Goal: Answer question/provide support: Share knowledge or assist other users

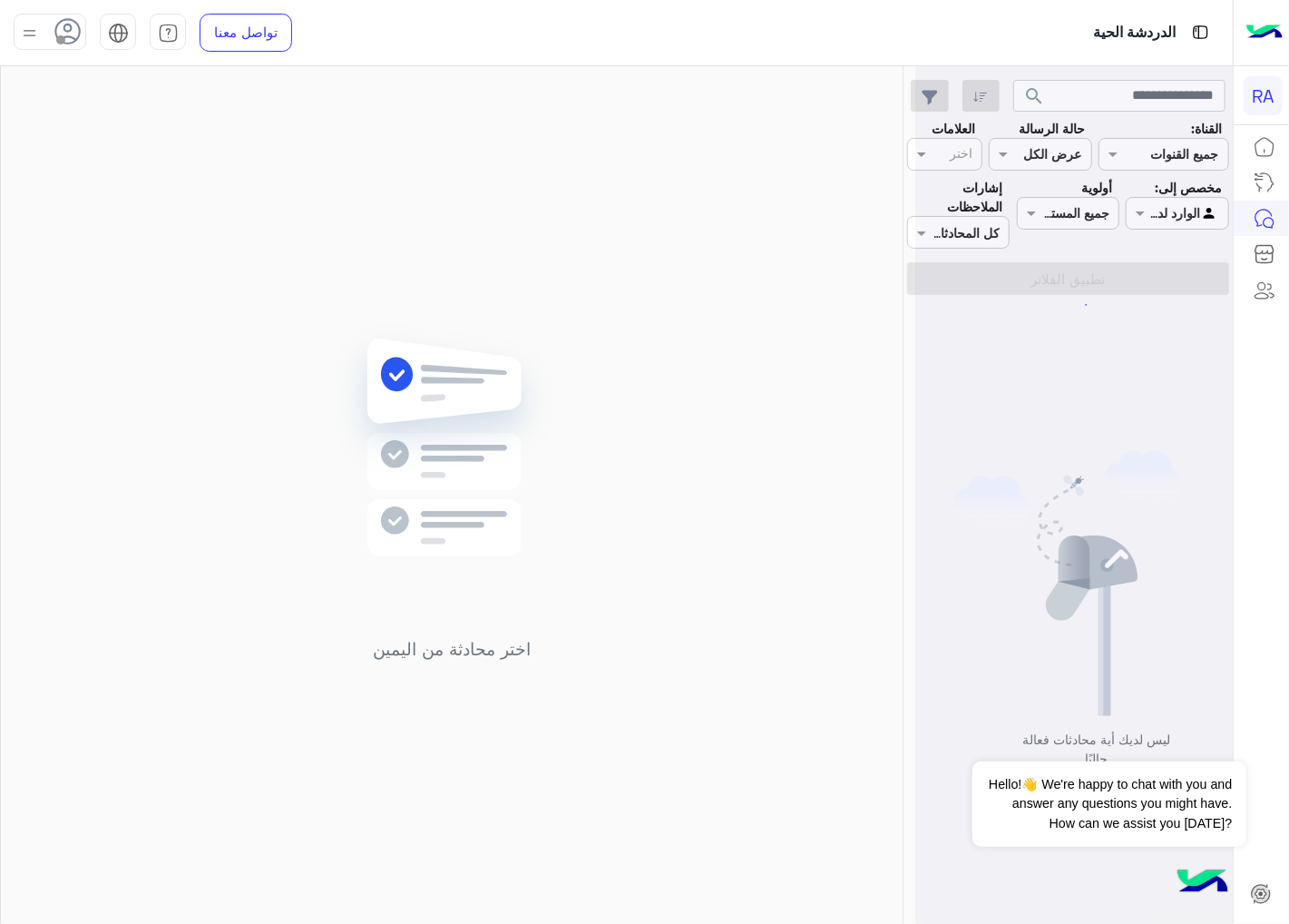
click at [1200, 216] on div at bounding box center [1074, 469] width 317 height 924
click at [1184, 216] on input "text" at bounding box center [1199, 213] width 42 height 19
click at [1174, 288] on b "غير معينة" at bounding box center [1177, 284] width 49 height 16
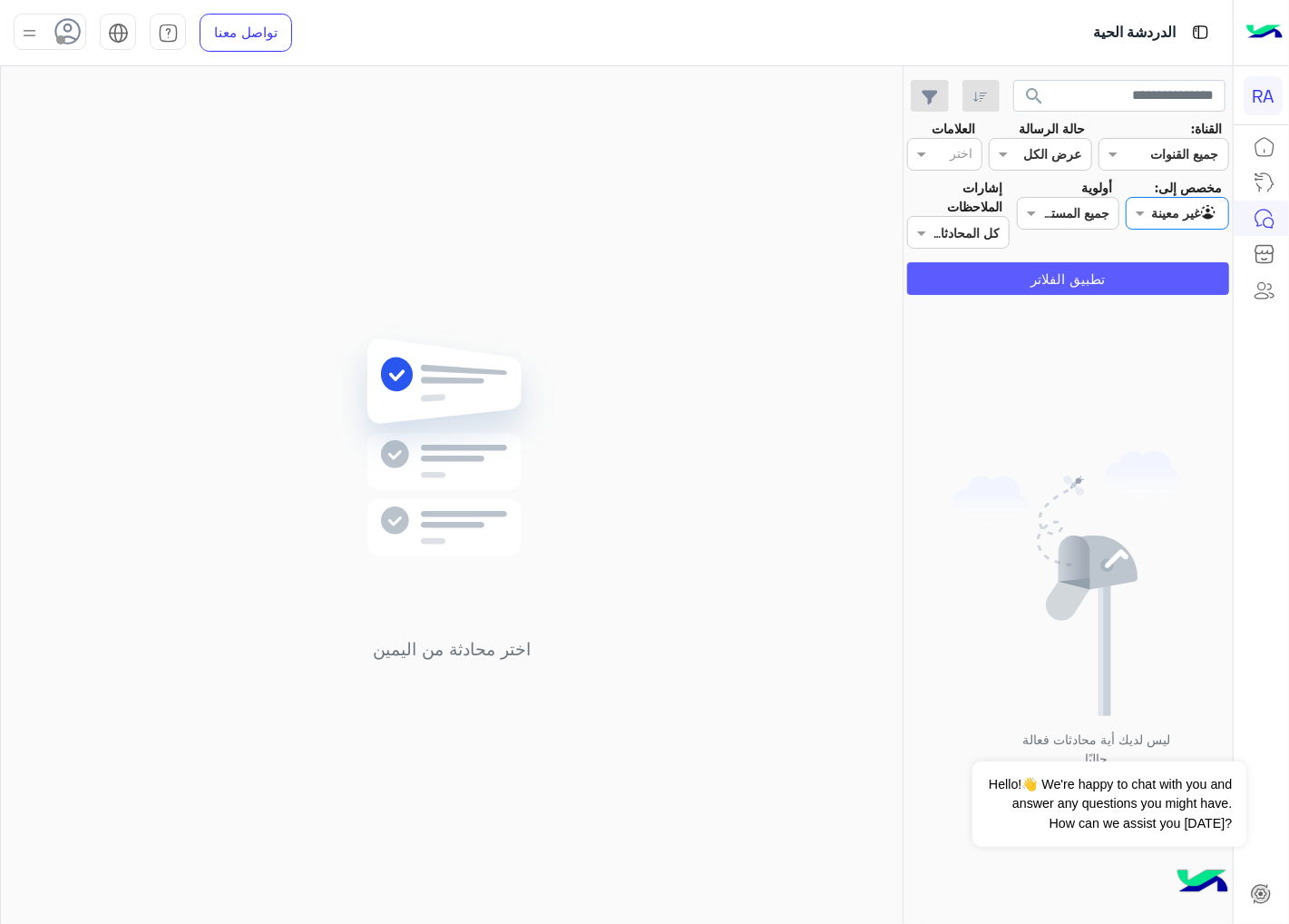
click at [1163, 281] on button "تطبيق الفلاتر" at bounding box center [1068, 278] width 322 height 33
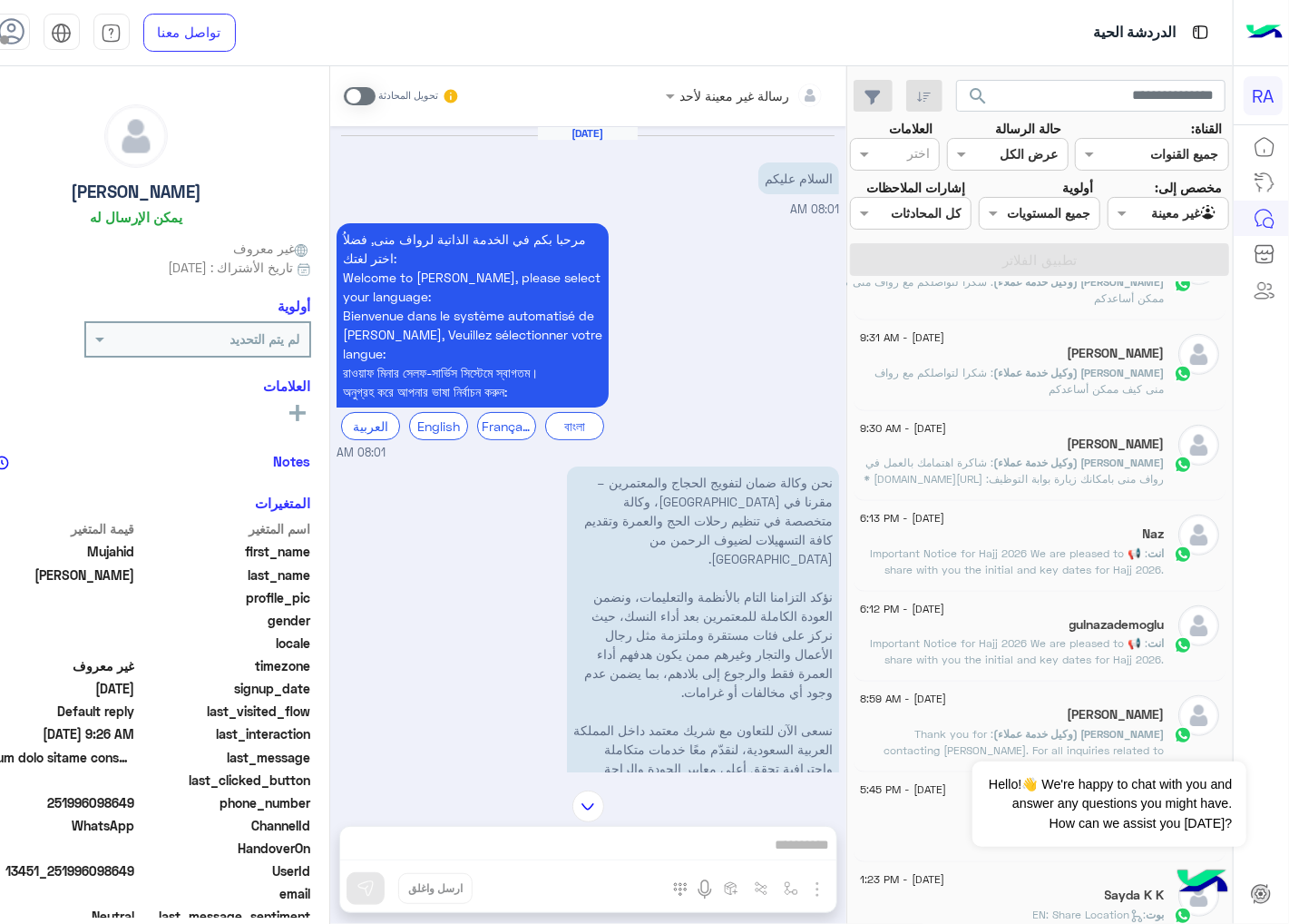
scroll to position [726, 0]
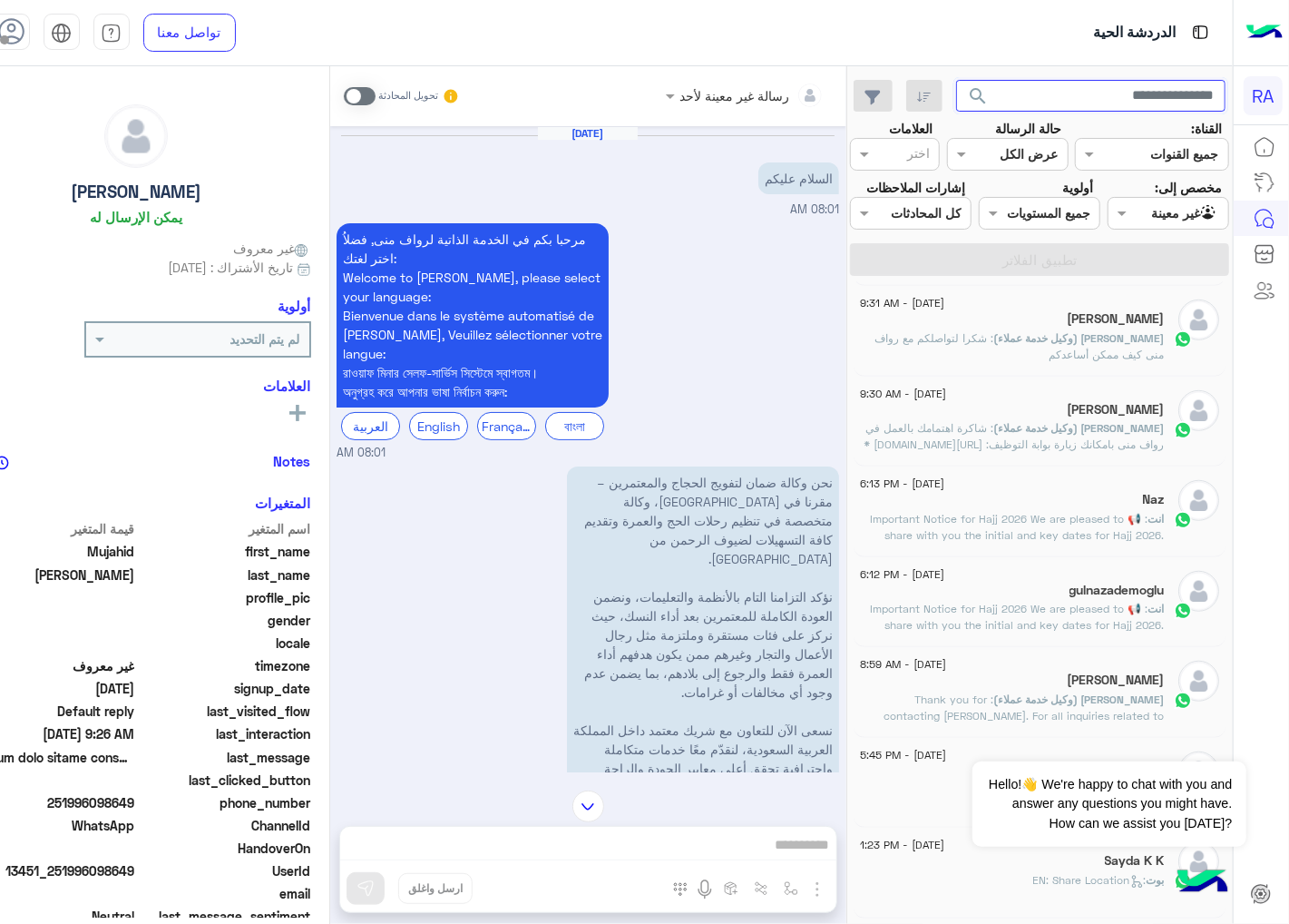
click at [1136, 92] on input "text" at bounding box center [1092, 96] width 270 height 33
type input "*********"
click at [957, 80] on button "search" at bounding box center [979, 99] width 45 height 39
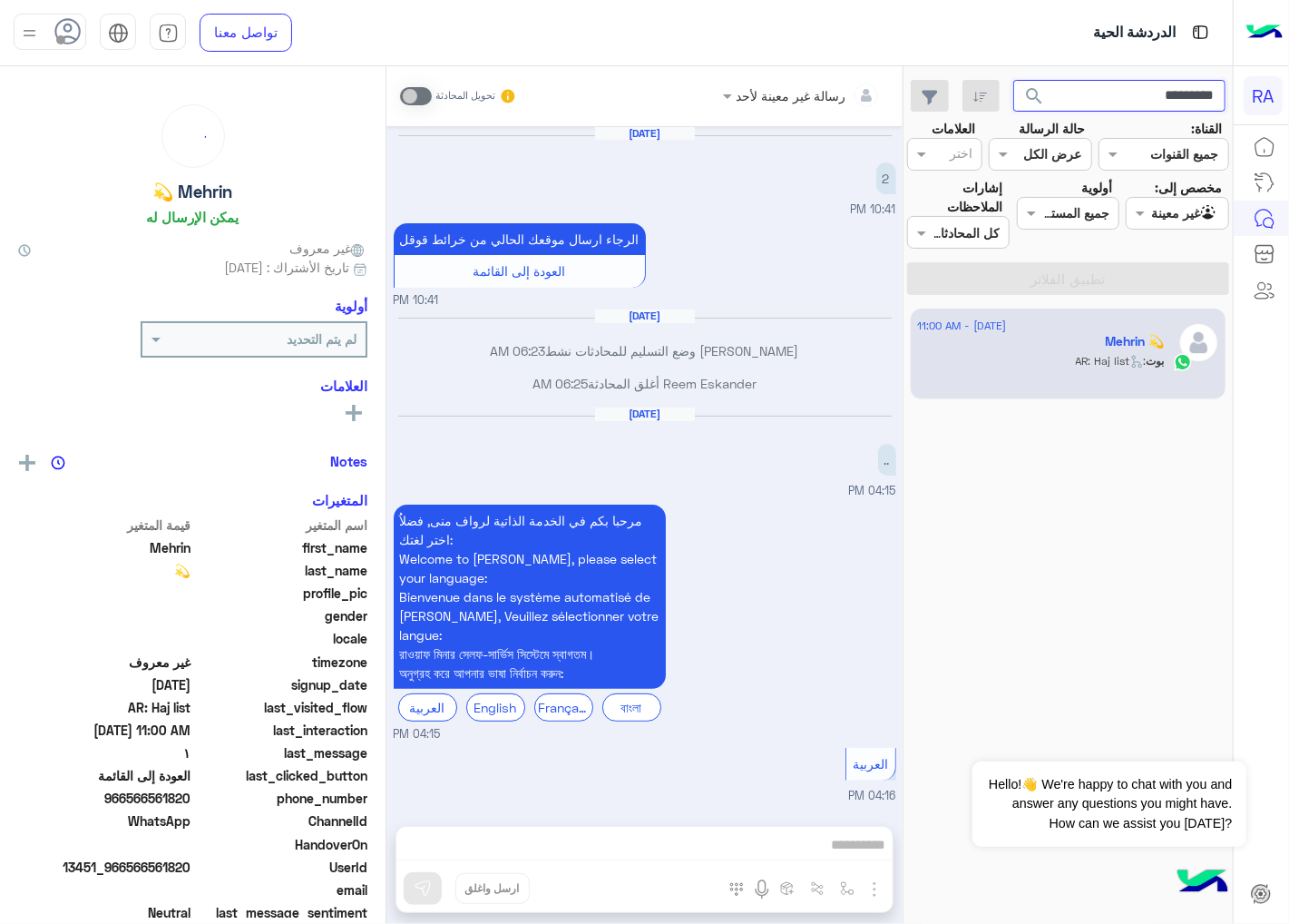
scroll to position [1777, 0]
